Goal: Complete application form

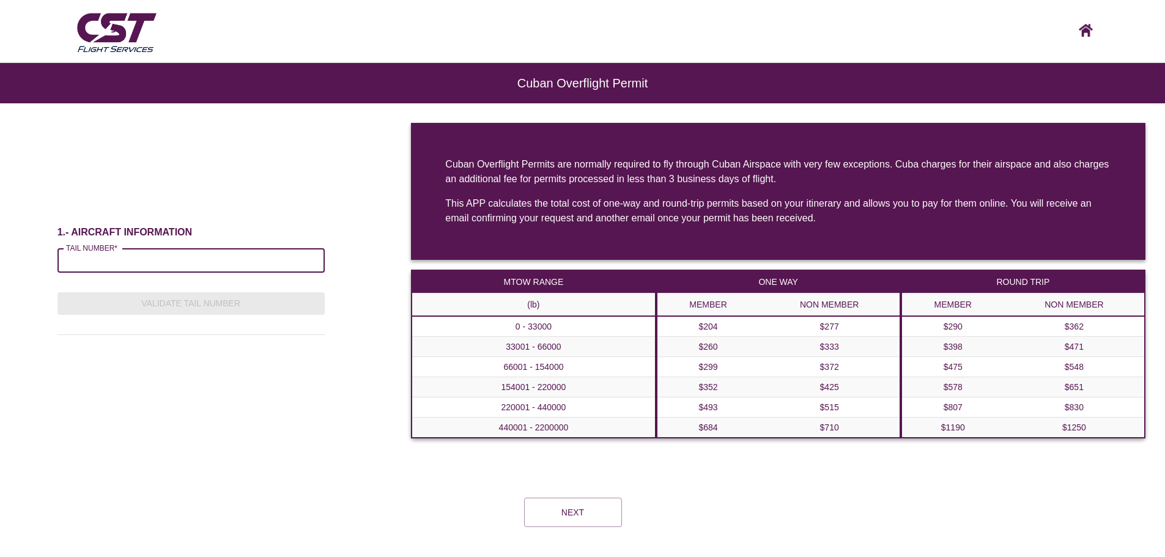
scroll to position [63, 0]
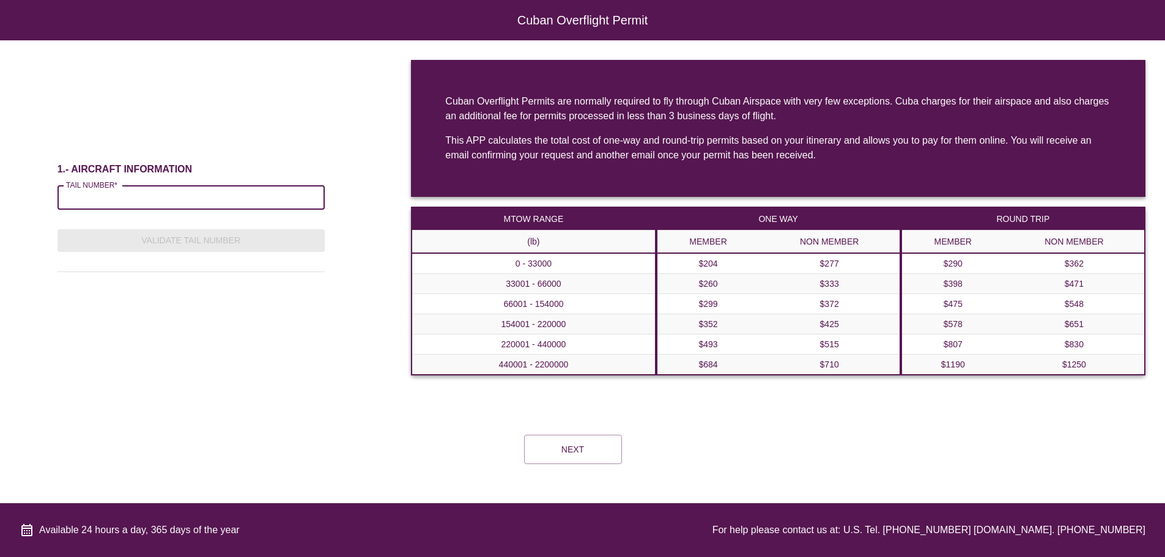
click at [581, 425] on form "1.- AIRCRAFT INFORMATION TAIL NUMBER* TAIL NUMBER* Validate Tail Number Cuban O…" at bounding box center [582, 266] width 1165 height 453
click at [572, 442] on button "Next" at bounding box center [573, 449] width 98 height 29
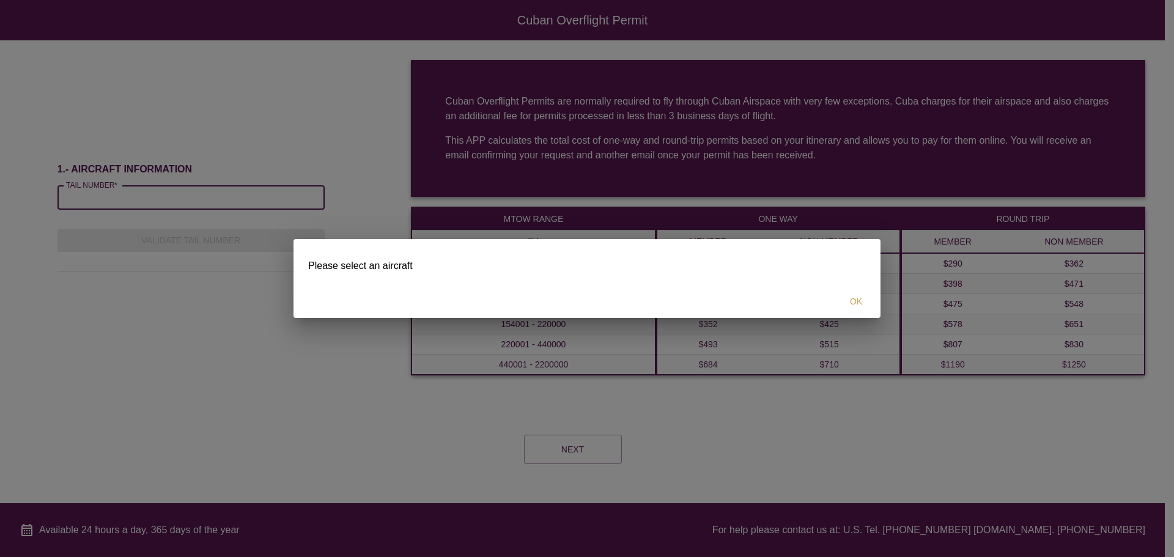
click at [827, 258] on h2 at bounding box center [587, 249] width 587 height 20
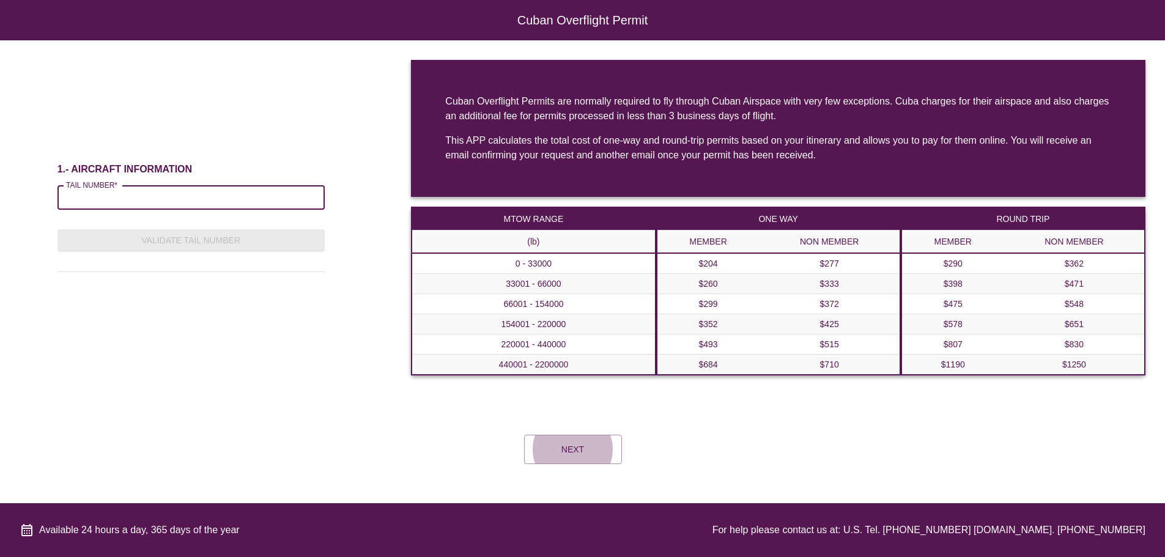
click at [224, 193] on input "TAIL NUMBER*" at bounding box center [190, 197] width 267 height 24
paste input "******"
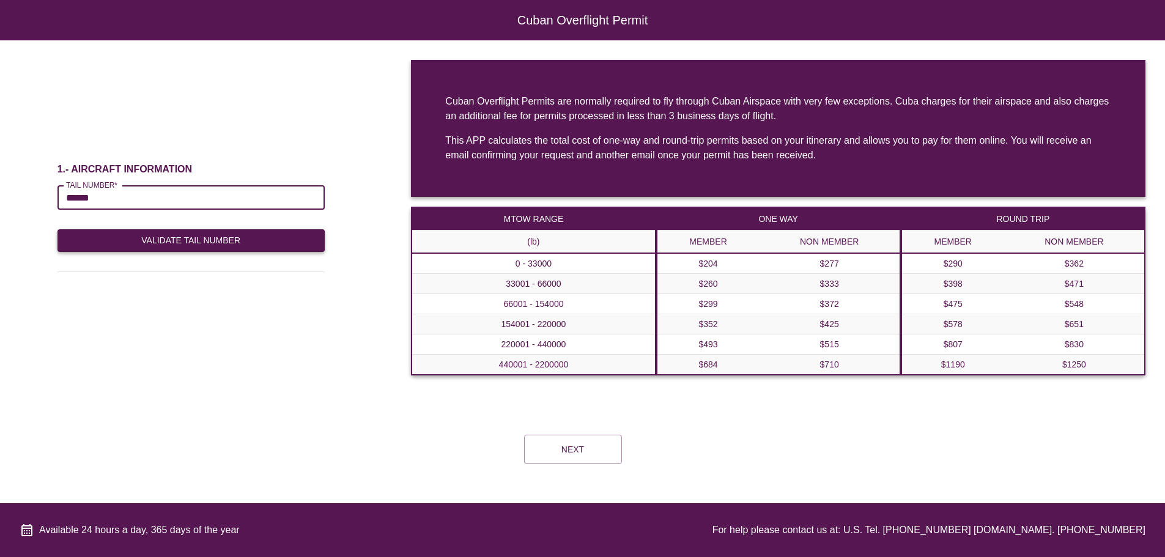
type input "******"
click at [186, 239] on button "Validate Tail Number" at bounding box center [190, 240] width 267 height 23
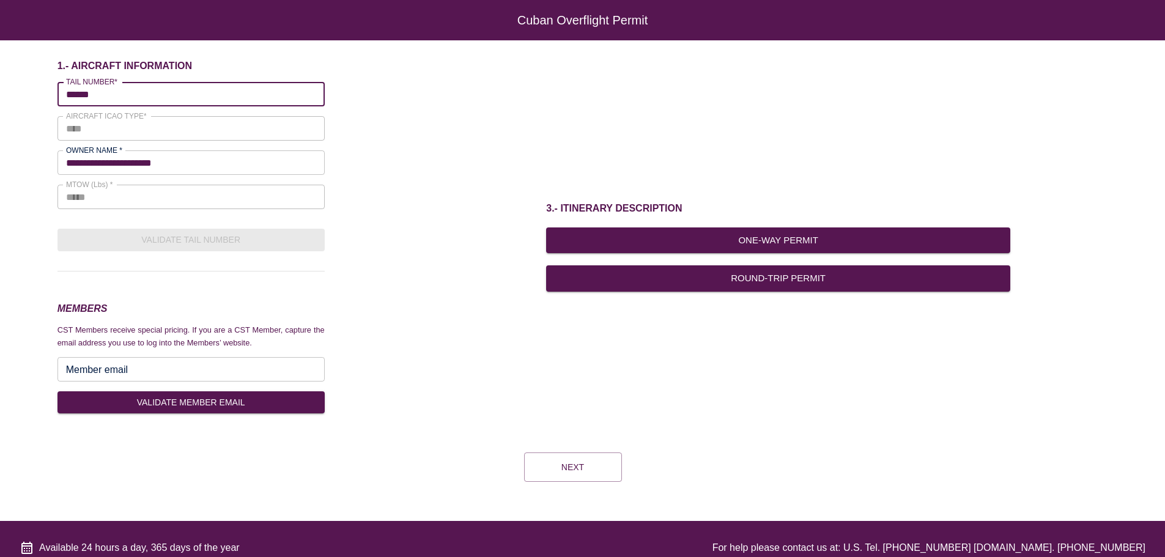
click at [171, 363] on input "Member email" at bounding box center [190, 369] width 267 height 24
click at [589, 352] on div "3.- ITINERARY DESCRIPTION One-Way Permit Round-Trip Permit" at bounding box center [778, 246] width 774 height 373
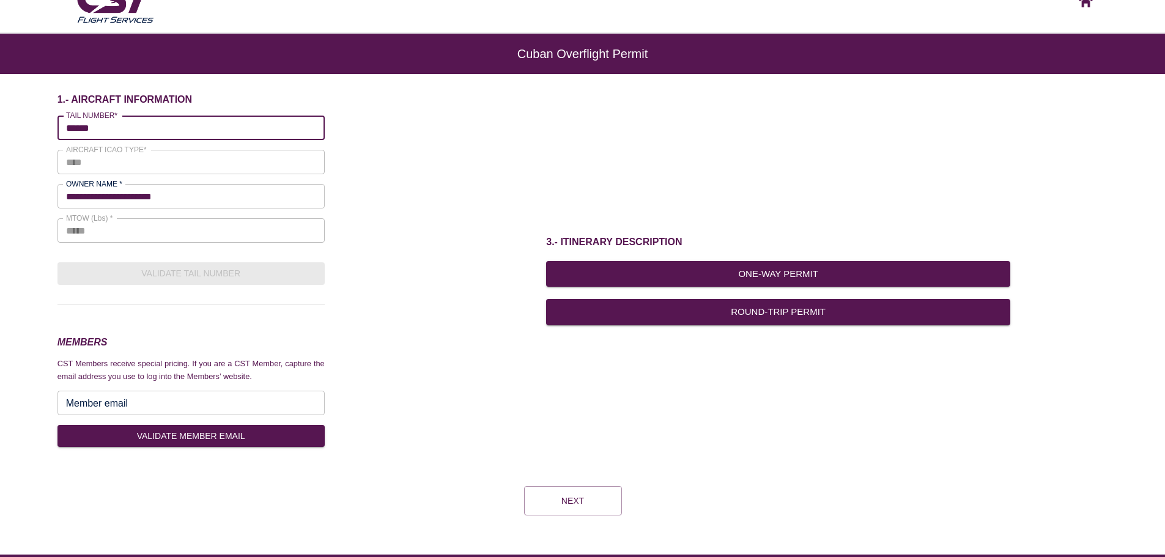
scroll to position [0, 0]
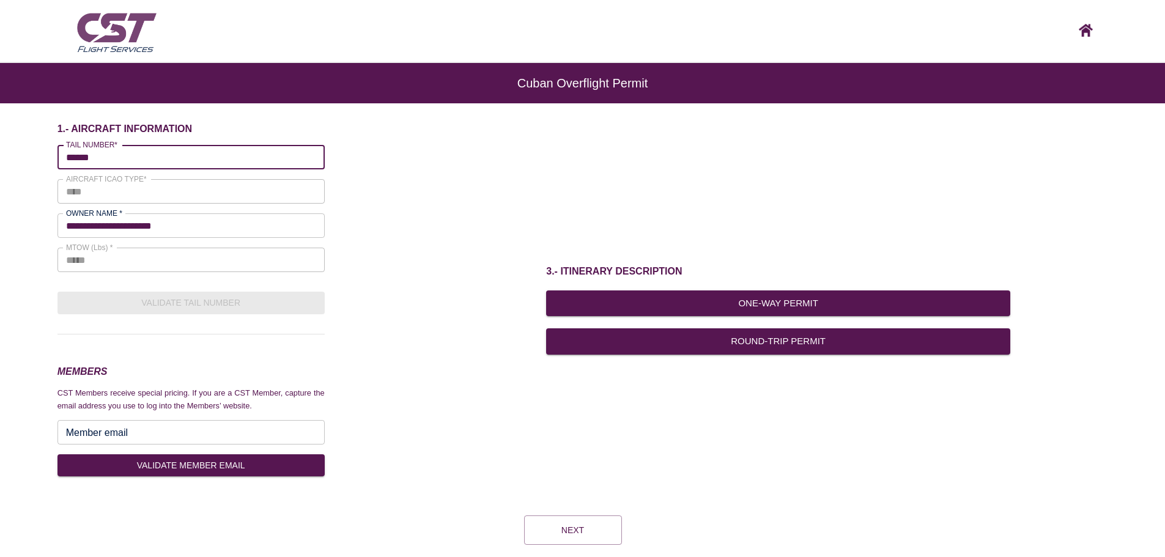
click at [116, 28] on img at bounding box center [116, 32] width 85 height 48
